Goal: Transaction & Acquisition: Purchase product/service

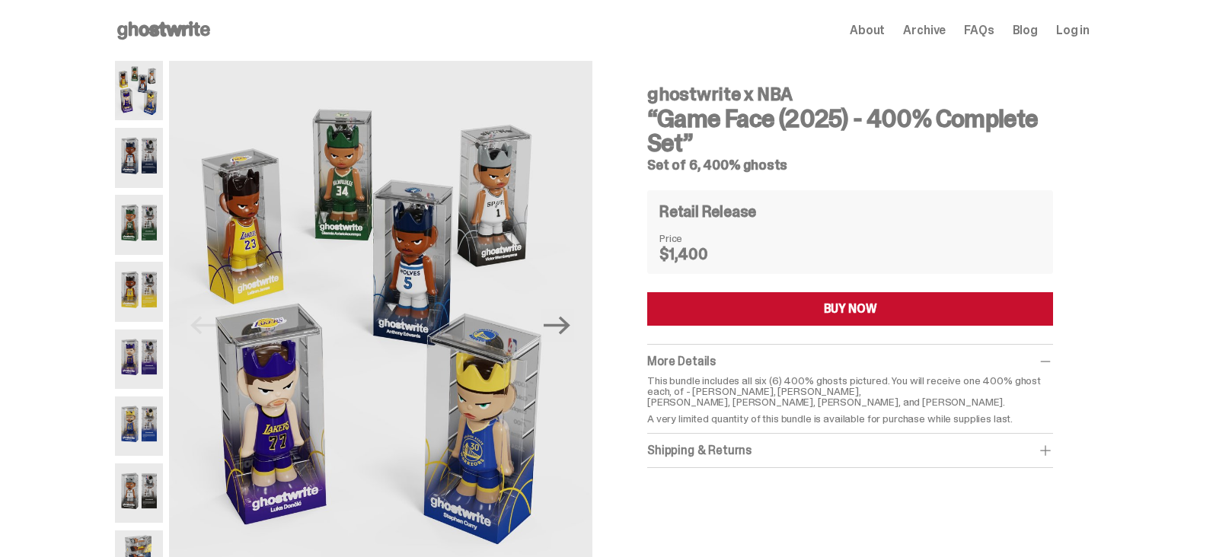
scroll to position [10, 0]
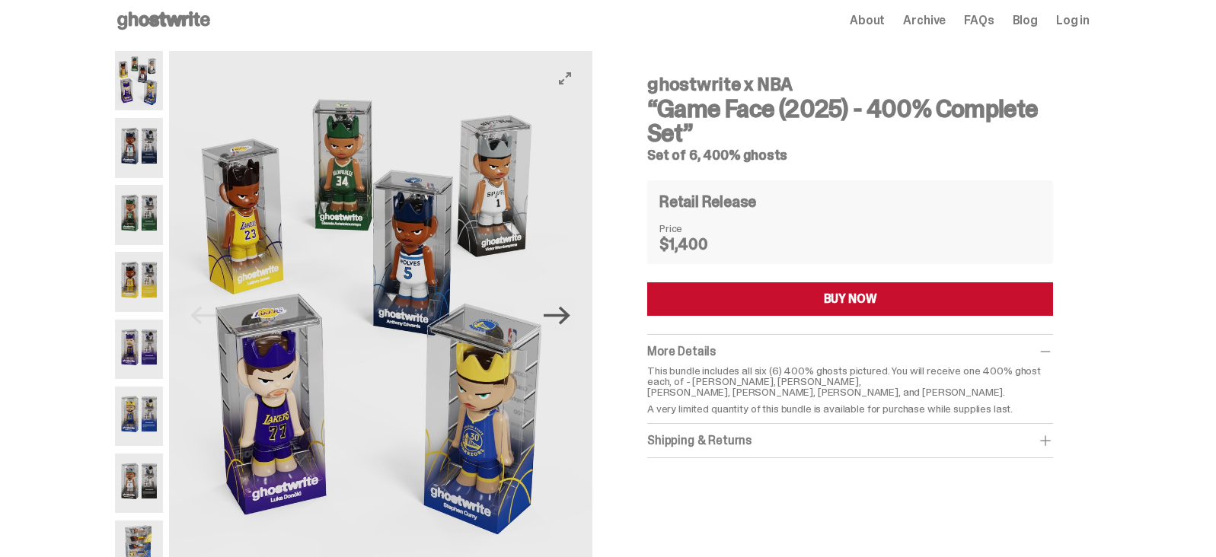
click at [567, 315] on icon "Next" at bounding box center [557, 316] width 27 height 18
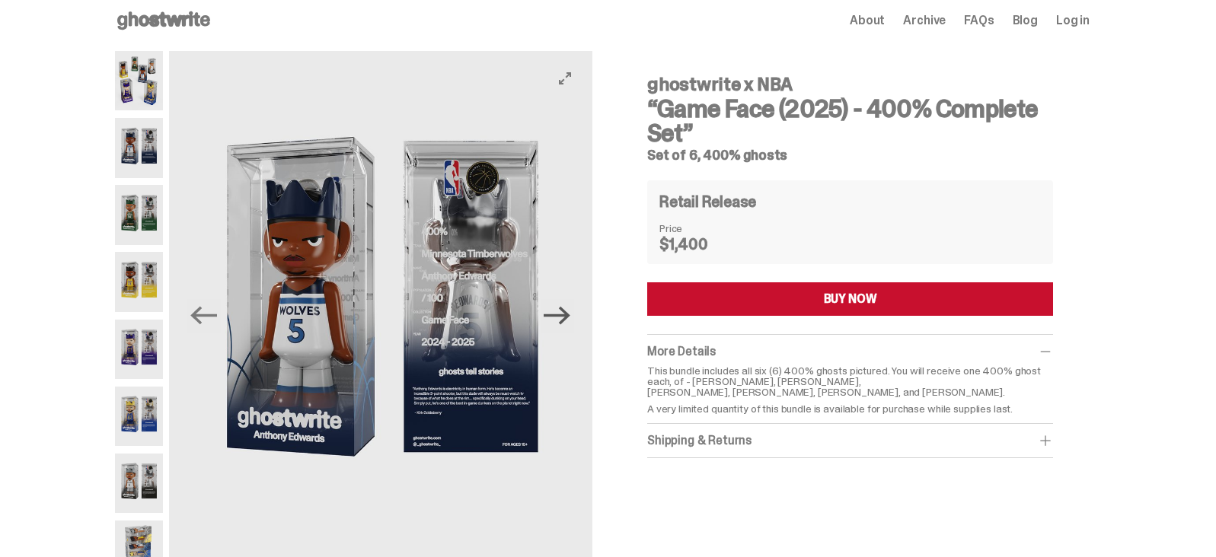
click at [567, 315] on icon "Next" at bounding box center [557, 316] width 27 height 18
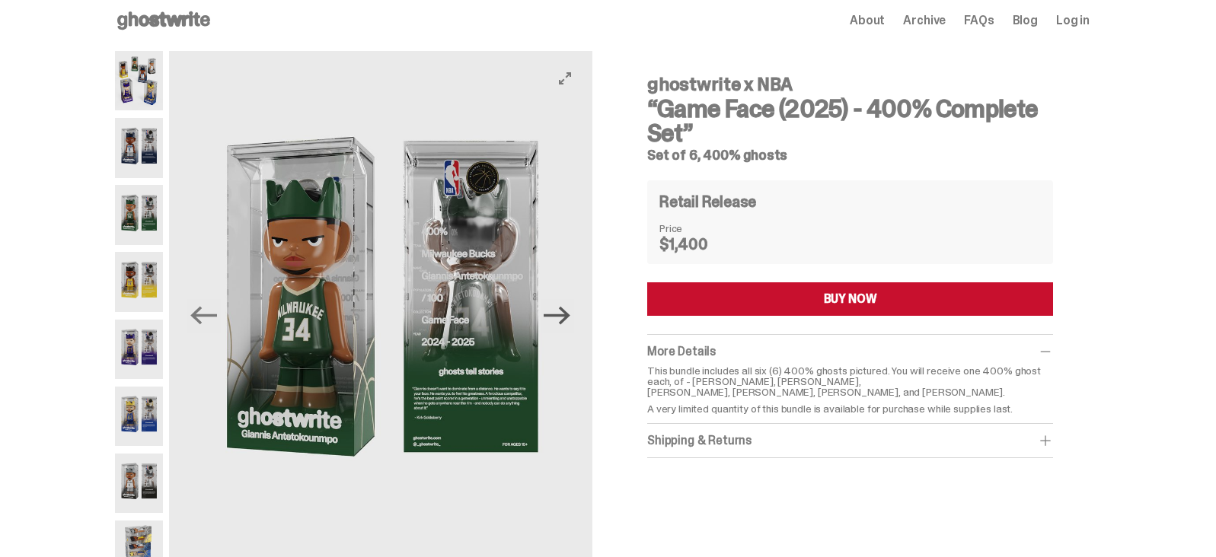
click at [567, 315] on icon "Next" at bounding box center [557, 316] width 27 height 18
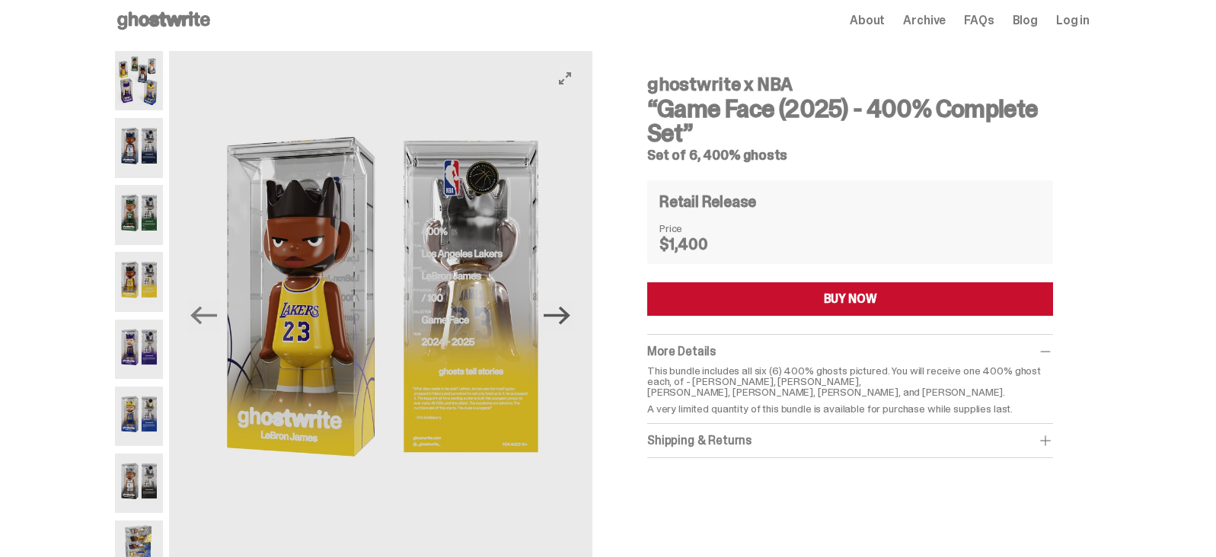
click at [567, 315] on icon "Next" at bounding box center [557, 316] width 27 height 18
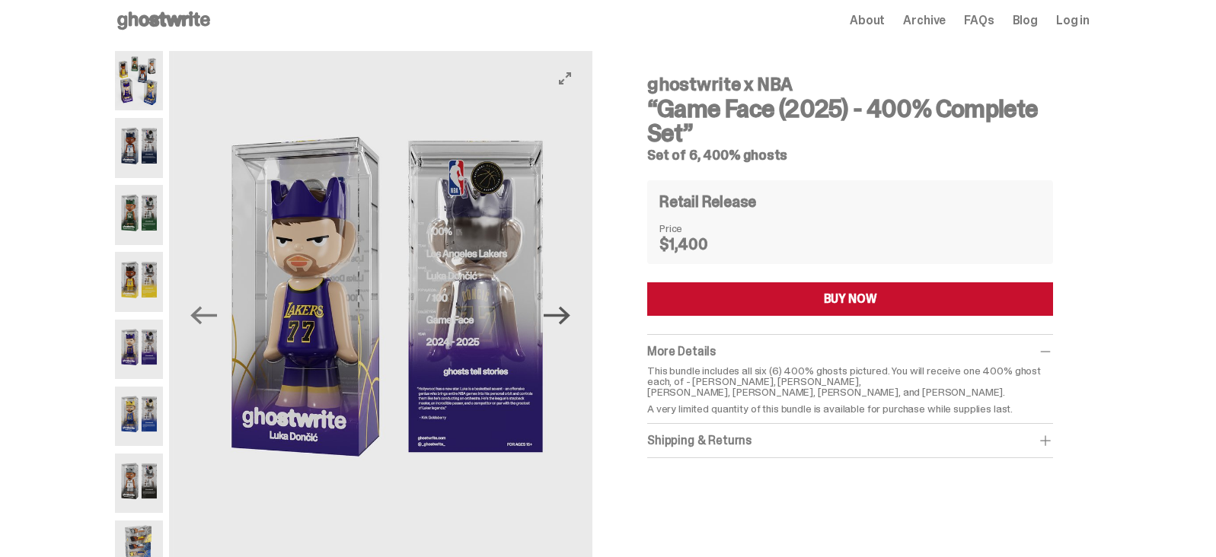
click at [567, 316] on icon "Next" at bounding box center [557, 316] width 27 height 18
